Goal: Check status

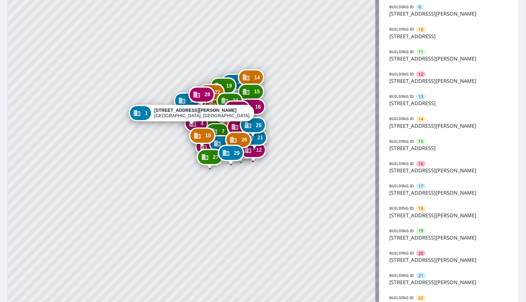
scroll to position [248, 0]
click at [419, 252] on span "20" at bounding box center [421, 253] width 4 height 6
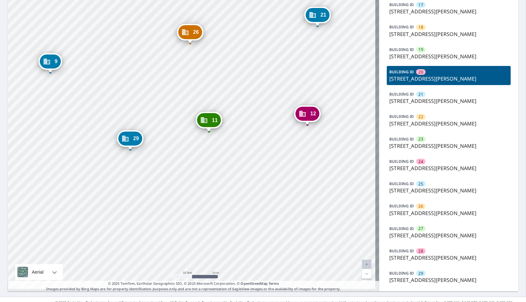
scroll to position [437, 0]
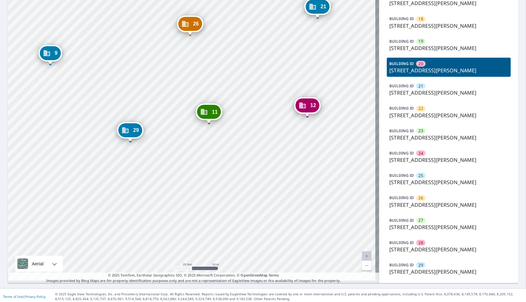
click at [419, 219] on span "27" at bounding box center [421, 220] width 4 height 6
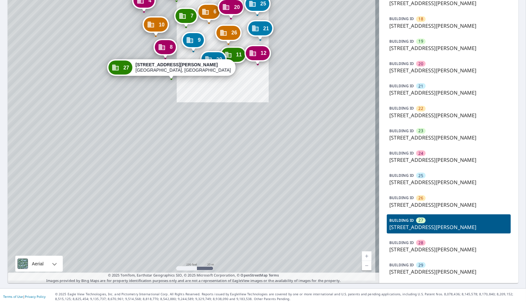
drag, startPoint x: 208, startPoint y: 173, endPoint x: 179, endPoint y: 223, distance: 58.7
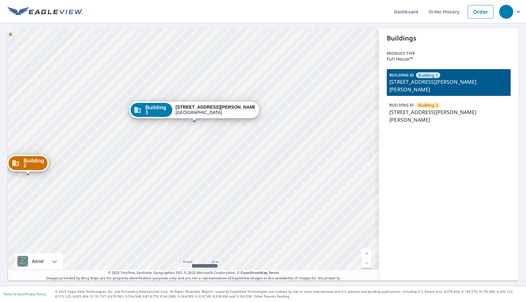
drag, startPoint x: 185, startPoint y: 209, endPoint x: 182, endPoint y: 221, distance: 12.1
click at [187, 237] on div "Building 2 [STREET_ADDRESS][GEOGRAPHIC_DATA][PERSON_NAME][PERSON_NAME] 1 [STREE…" at bounding box center [194, 154] width 372 height 252
